Goal: Information Seeking & Learning: Learn about a topic

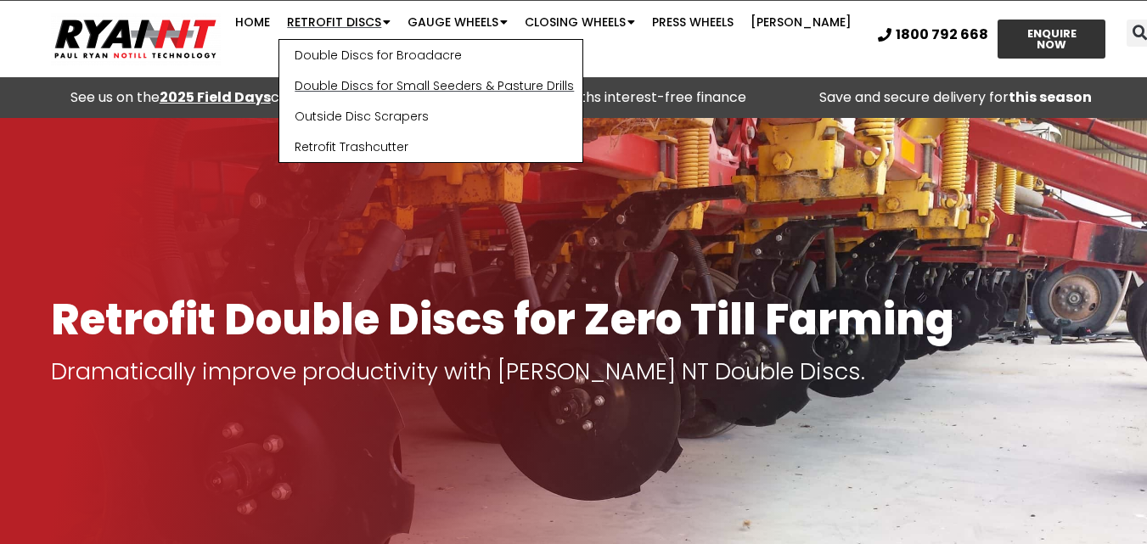
click at [359, 83] on link "Double Discs for Small Seeders & Pasture Drills" at bounding box center [430, 85] width 303 height 31
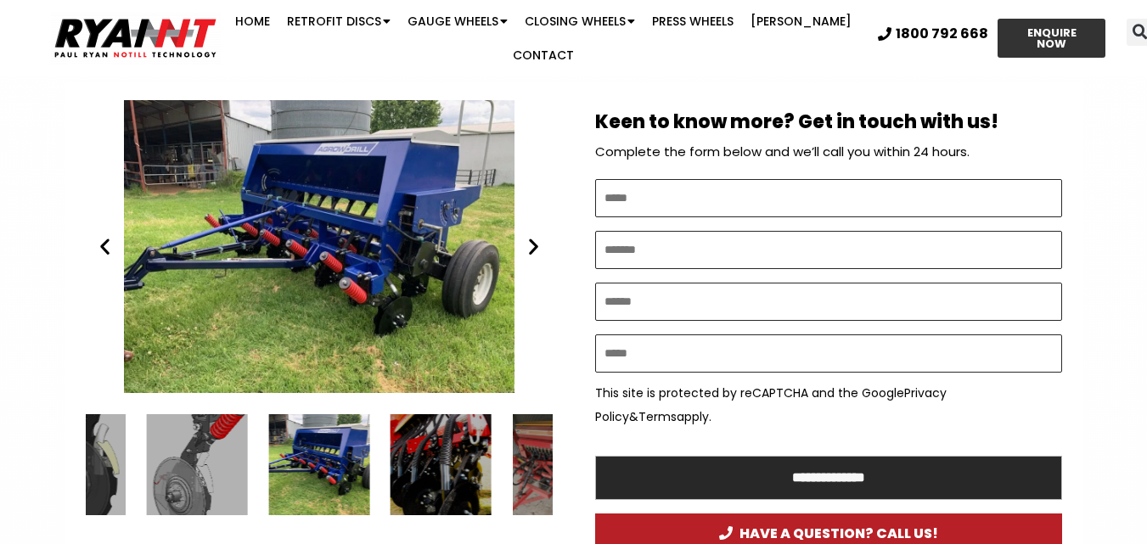
scroll to position [934, 0]
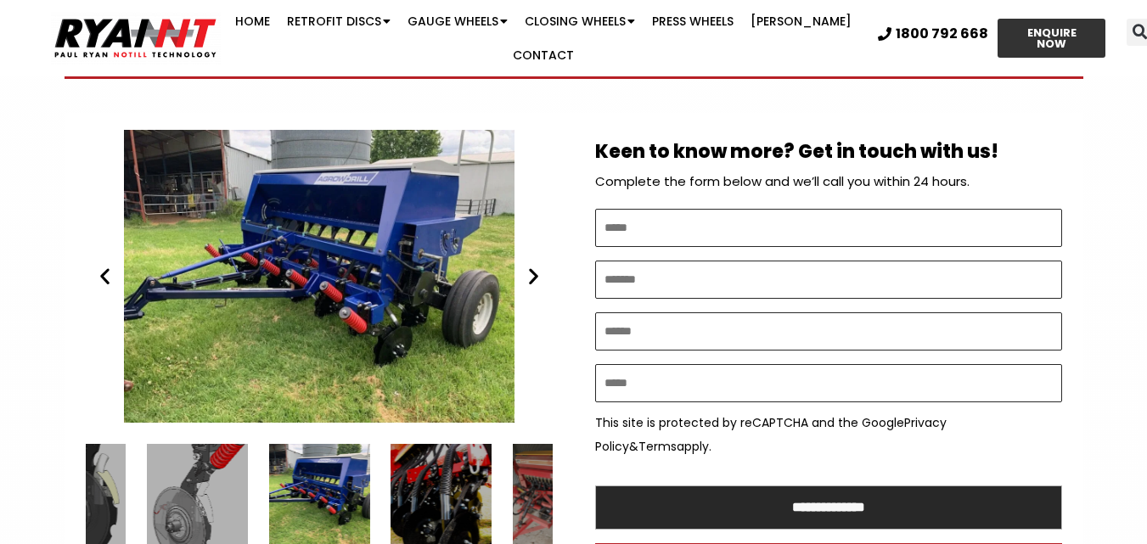
click at [530, 266] on icon "Next slide" at bounding box center [533, 276] width 21 height 21
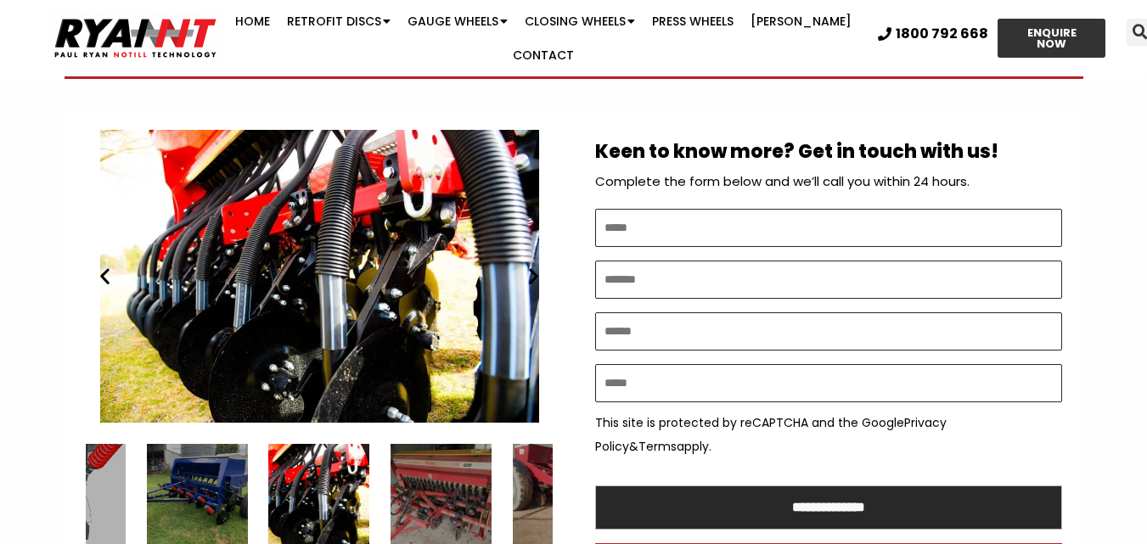
click at [530, 266] on icon "Next slide" at bounding box center [533, 276] width 21 height 21
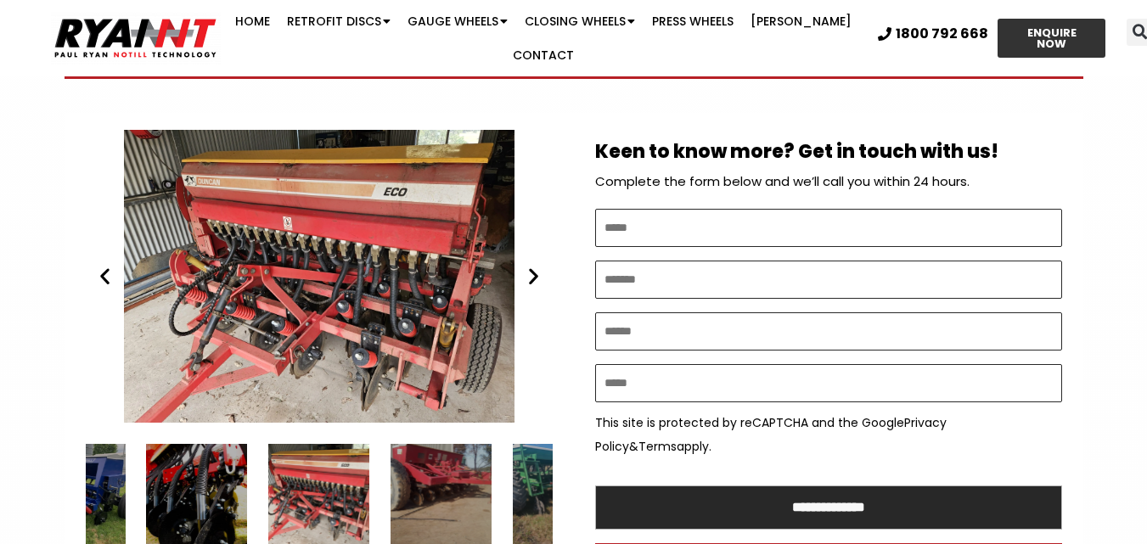
click at [530, 266] on icon "Next slide" at bounding box center [533, 276] width 21 height 21
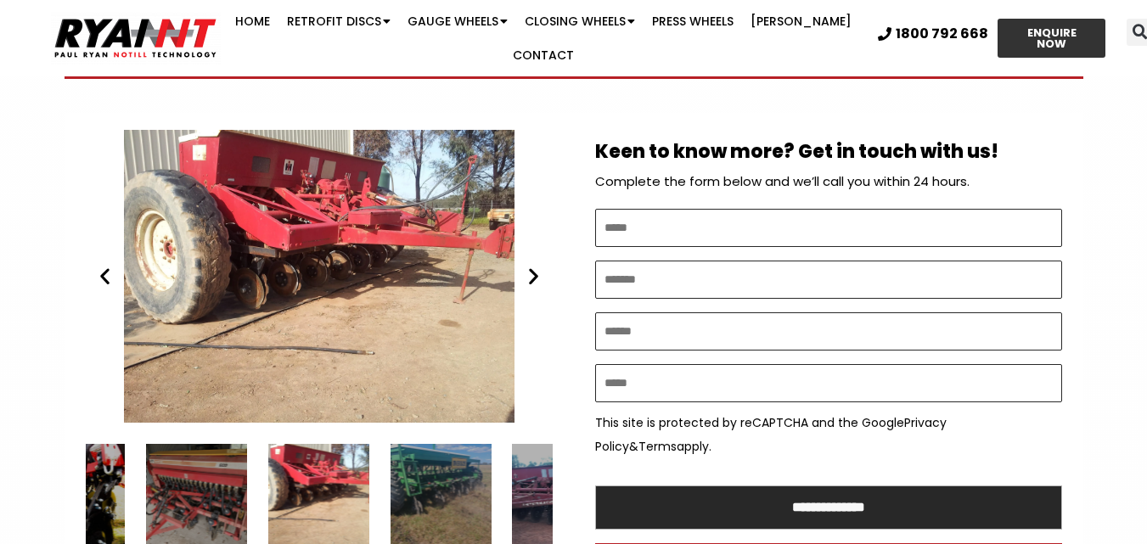
click at [530, 266] on icon "Next slide" at bounding box center [533, 276] width 21 height 21
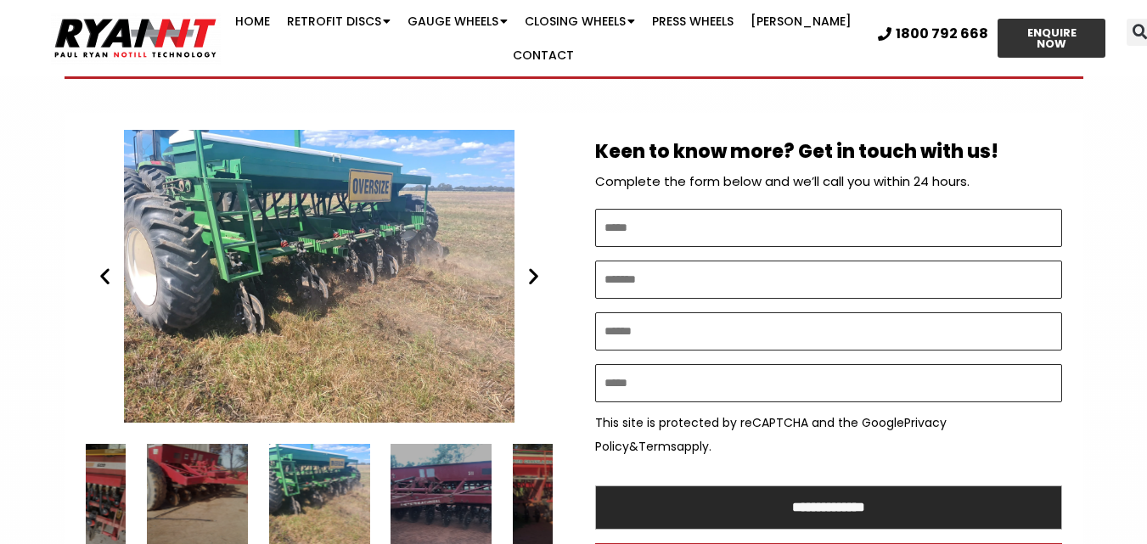
click at [530, 266] on icon "Next slide" at bounding box center [533, 276] width 21 height 21
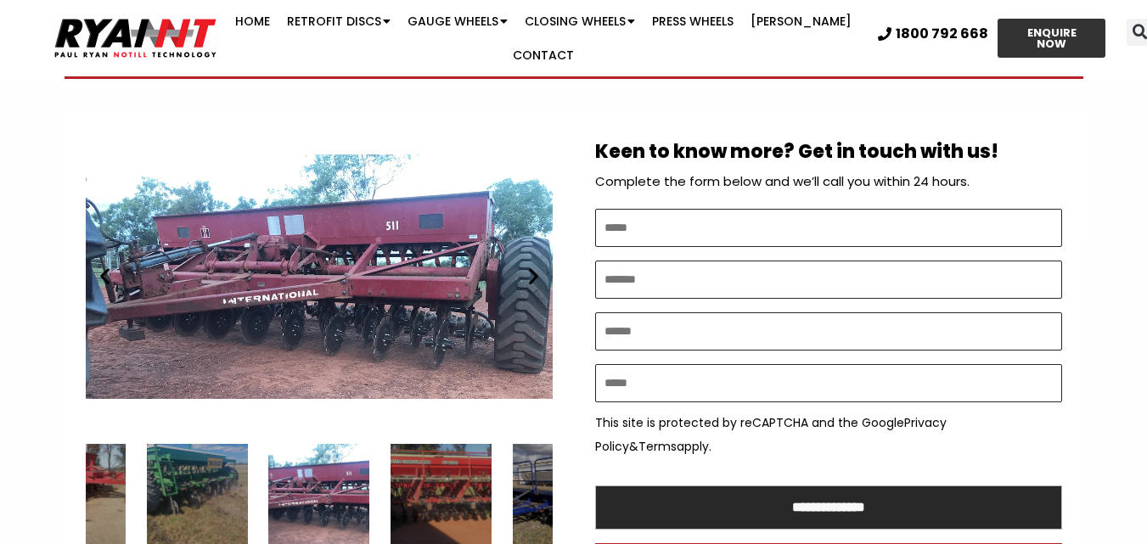
click at [530, 266] on icon "Next slide" at bounding box center [533, 276] width 21 height 21
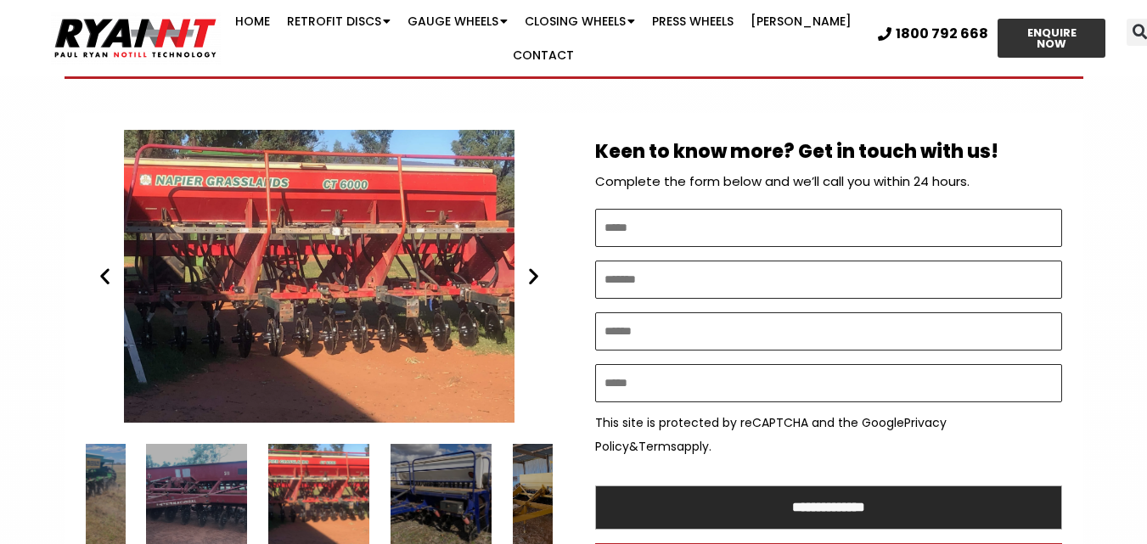
click at [530, 266] on icon "Next slide" at bounding box center [533, 276] width 21 height 21
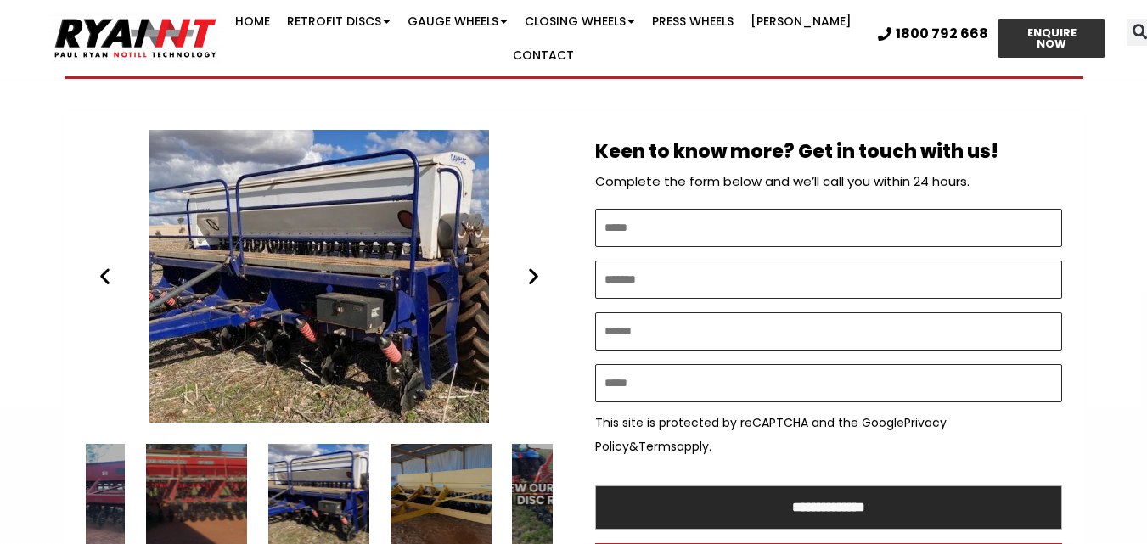
click at [530, 266] on icon "Next slide" at bounding box center [533, 276] width 21 height 21
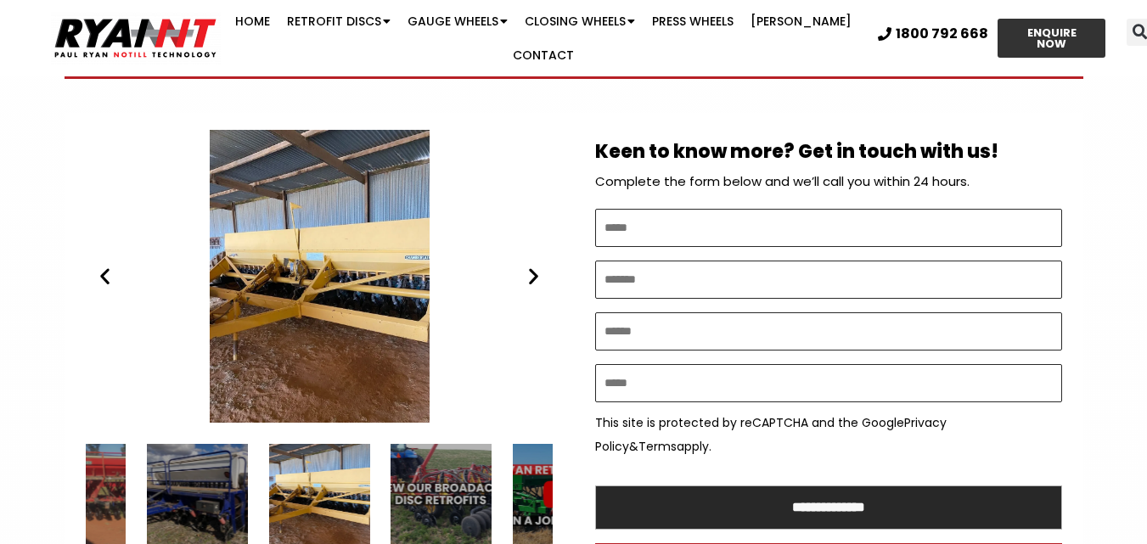
click at [530, 266] on icon "Next slide" at bounding box center [533, 276] width 21 height 21
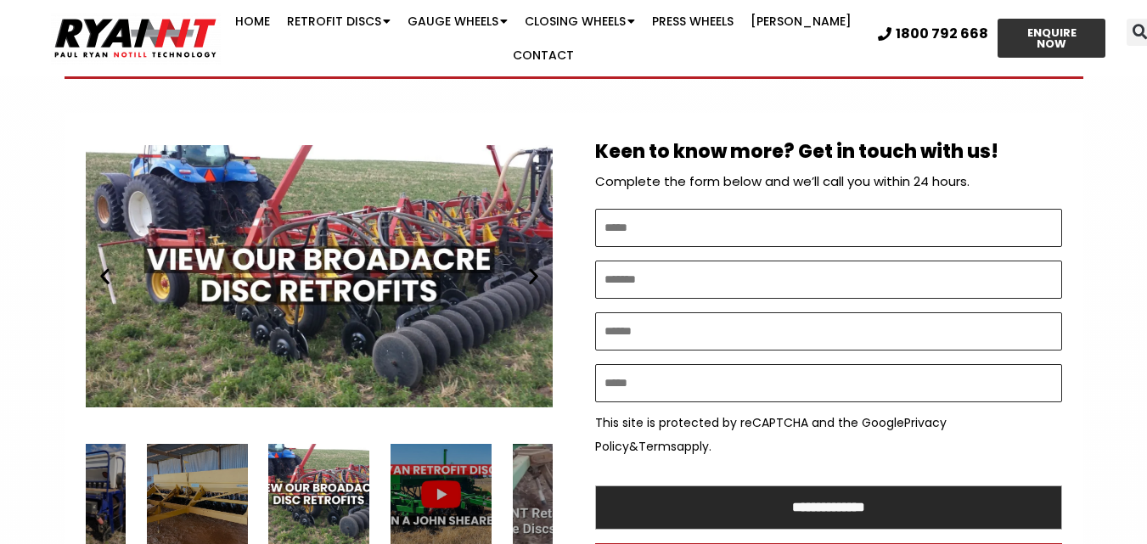
click at [530, 266] on icon "Next slide" at bounding box center [533, 276] width 21 height 21
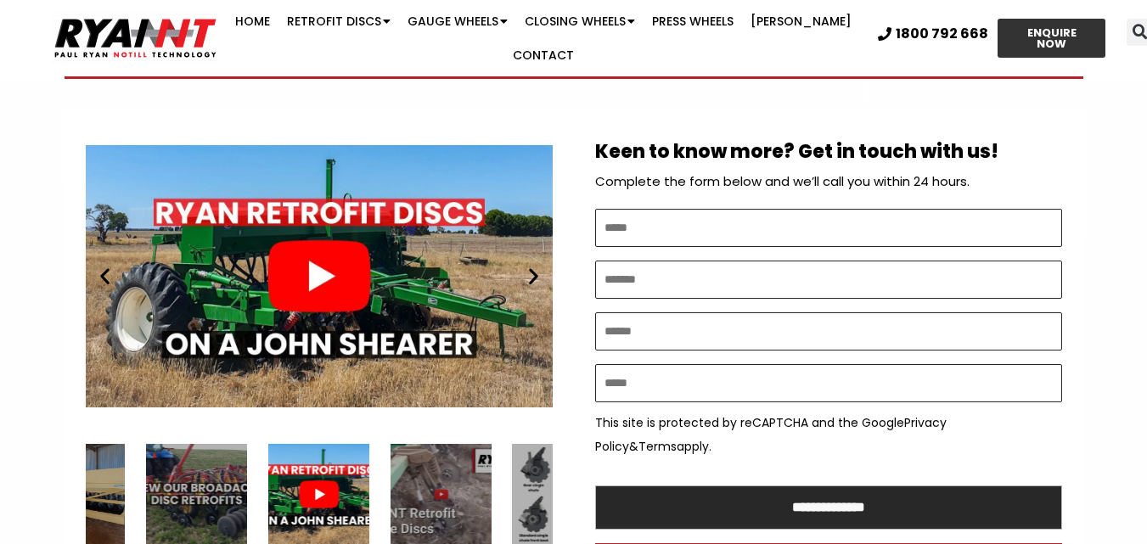
click at [315, 234] on div "Play" at bounding box center [318, 276] width 467 height 293
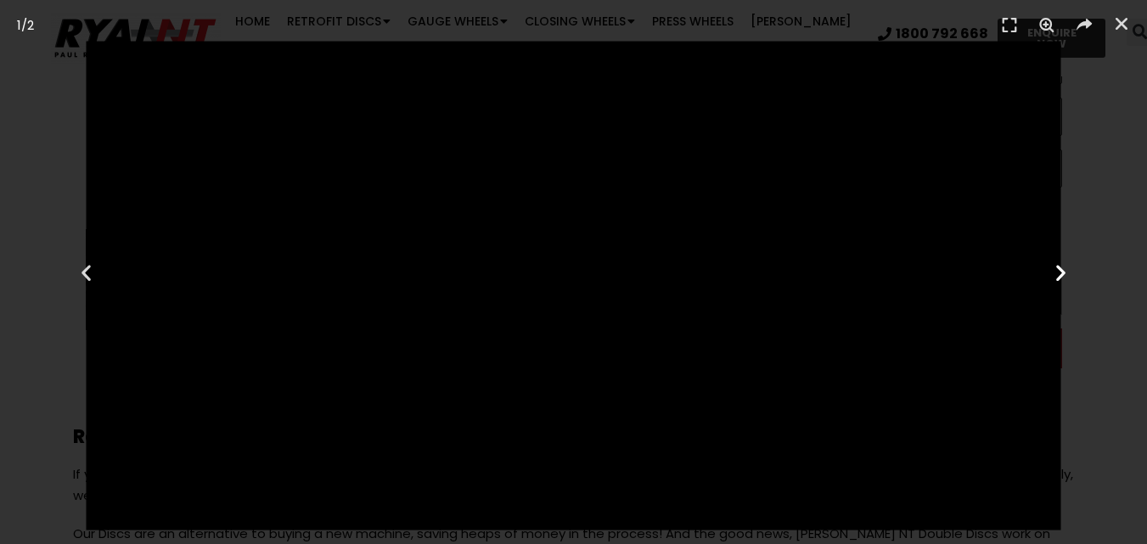
scroll to position [1188, 0]
click at [1063, 267] on icon "Next slide" at bounding box center [1060, 271] width 21 height 21
click at [1051, 268] on icon "Next slide" at bounding box center [1060, 271] width 21 height 21
click at [1119, 19] on icon "Close (Esc)" at bounding box center [1121, 23] width 17 height 17
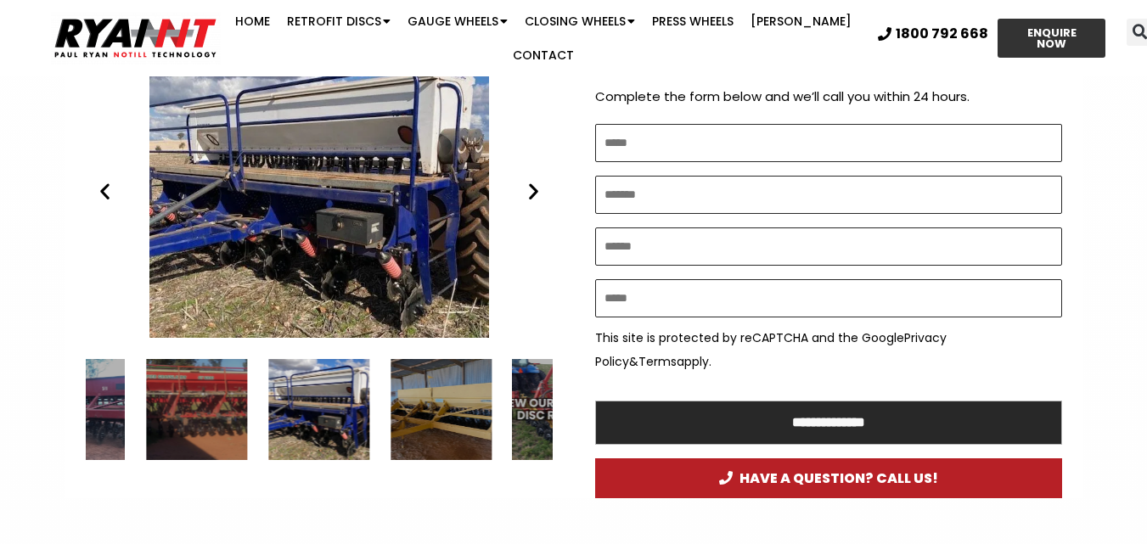
scroll to position [679, 0]
